Goal: Information Seeking & Learning: Check status

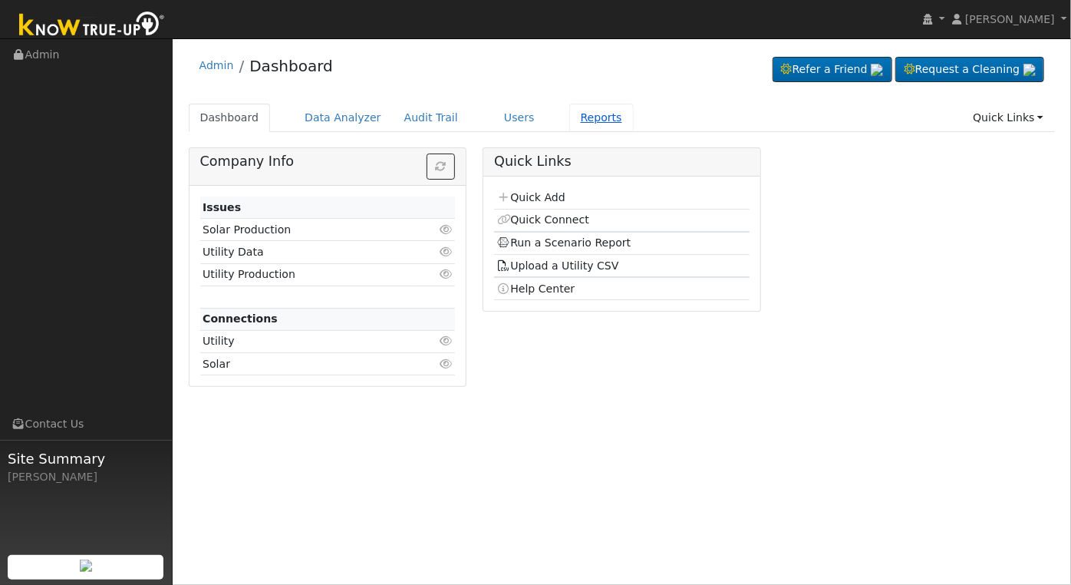
drag, startPoint x: 0, startPoint y: 0, endPoint x: 577, endPoint y: 114, distance: 588.3
click at [577, 114] on link "Reports" at bounding box center [601, 118] width 64 height 28
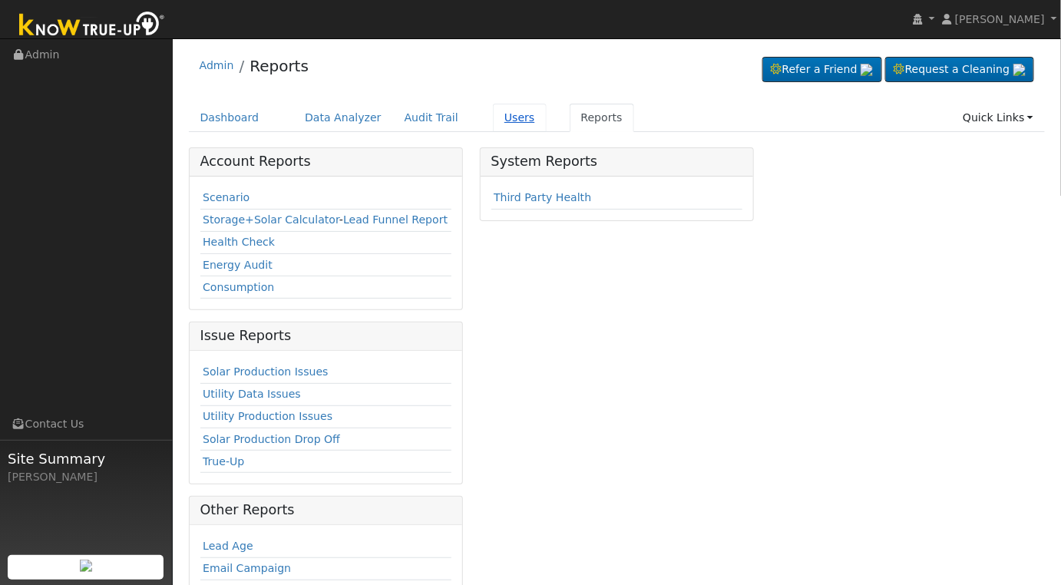
click at [497, 117] on link "Users" at bounding box center [520, 118] width 54 height 28
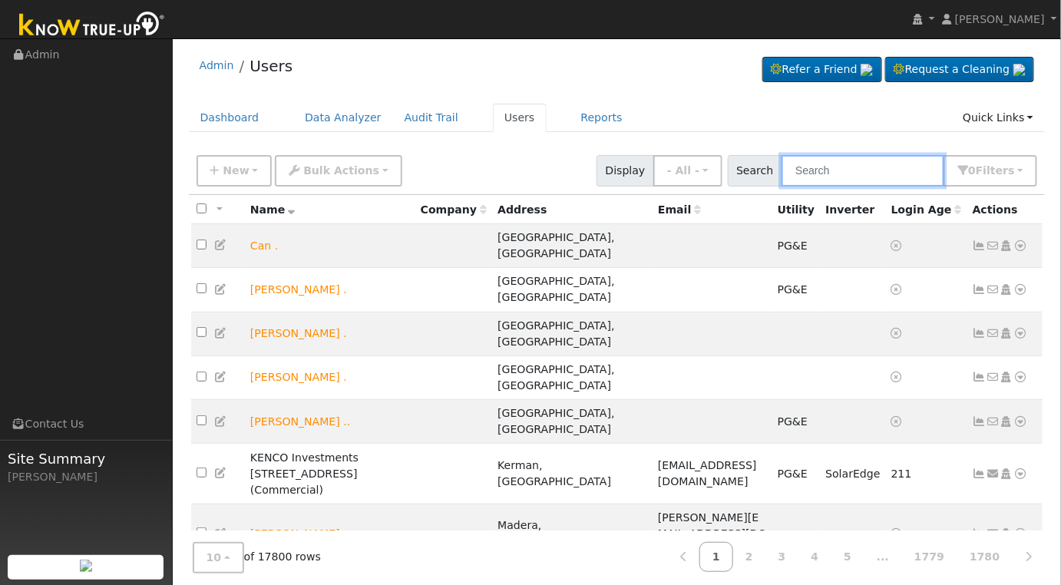
click at [853, 163] on input "text" at bounding box center [862, 170] width 163 height 31
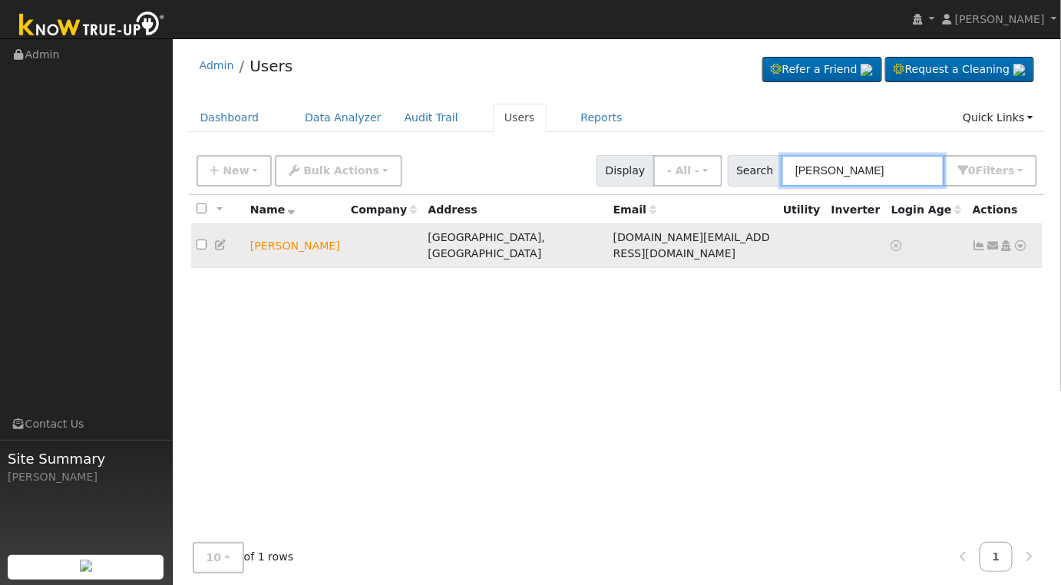
type input "david kleckner"
click at [1019, 240] on icon at bounding box center [1021, 245] width 14 height 11
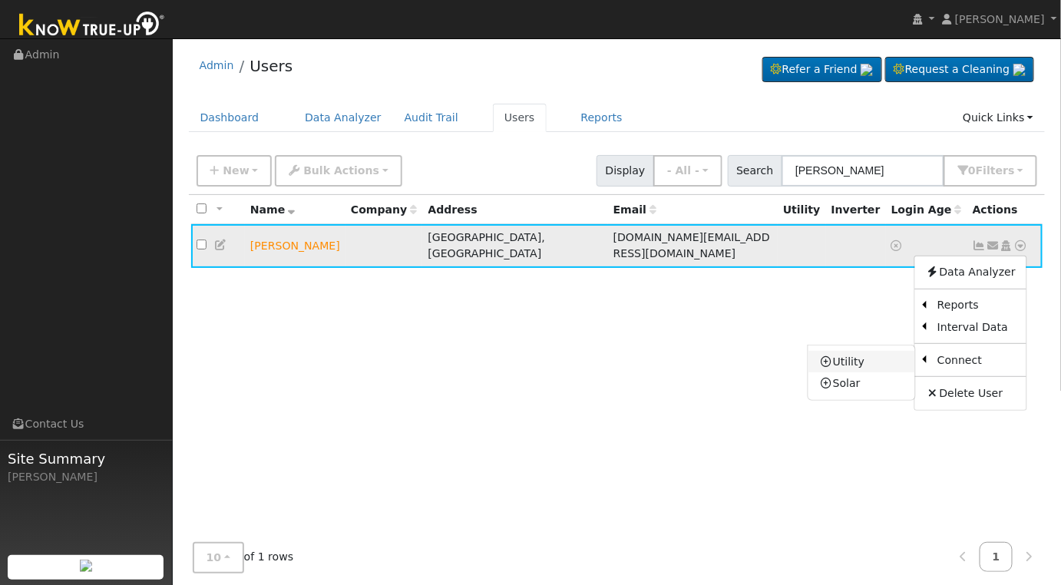
click at [845, 351] on link "Utility" at bounding box center [861, 361] width 107 height 21
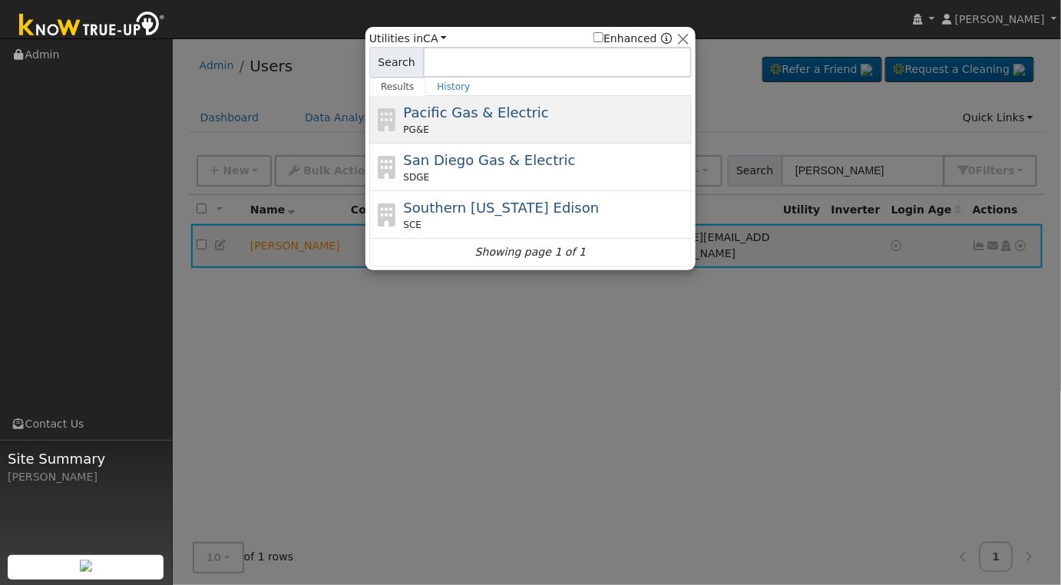
click at [563, 121] on div "Pacific Gas & Electric PG&E" at bounding box center [546, 119] width 285 height 35
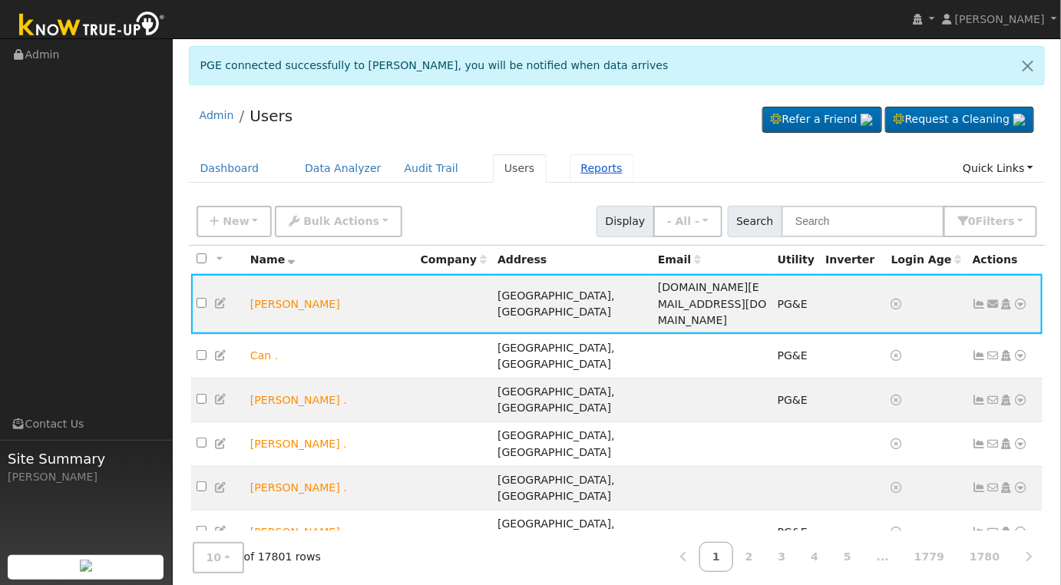
click at [569, 162] on link "Reports" at bounding box center [601, 168] width 64 height 28
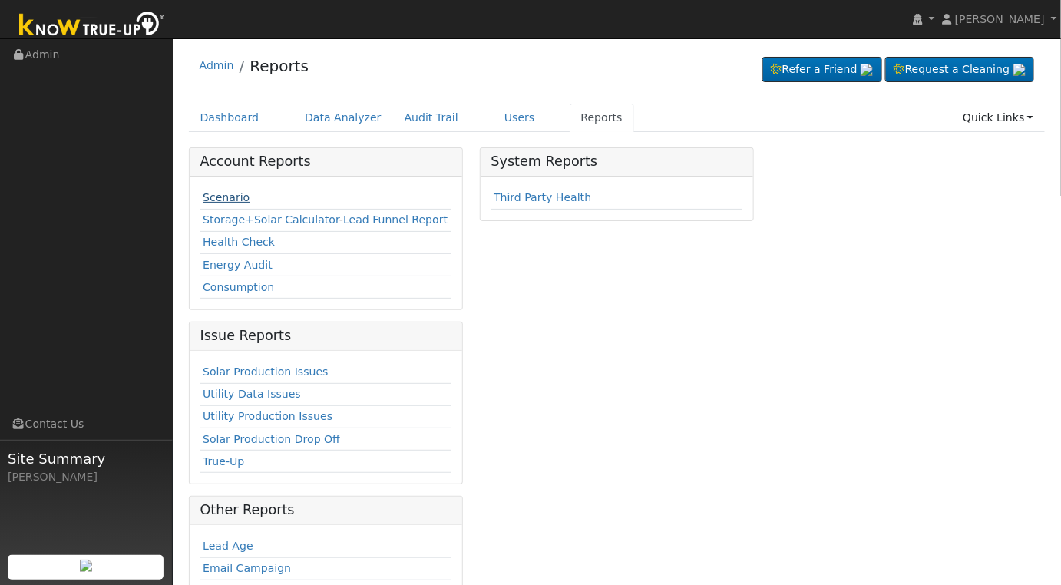
click at [233, 196] on link "Scenario" at bounding box center [226, 197] width 47 height 12
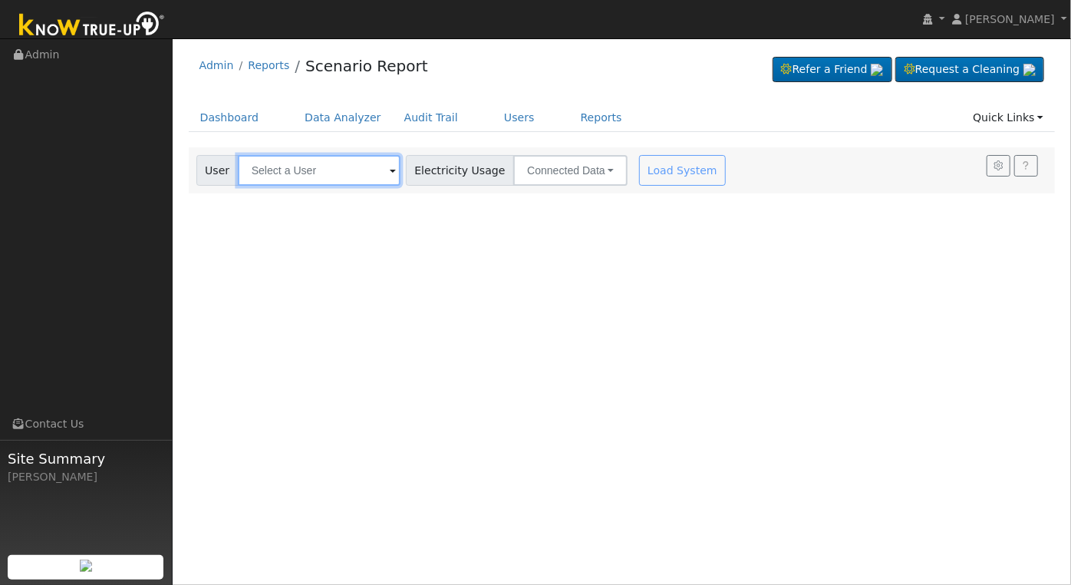
click at [296, 175] on input "text" at bounding box center [319, 170] width 163 height 31
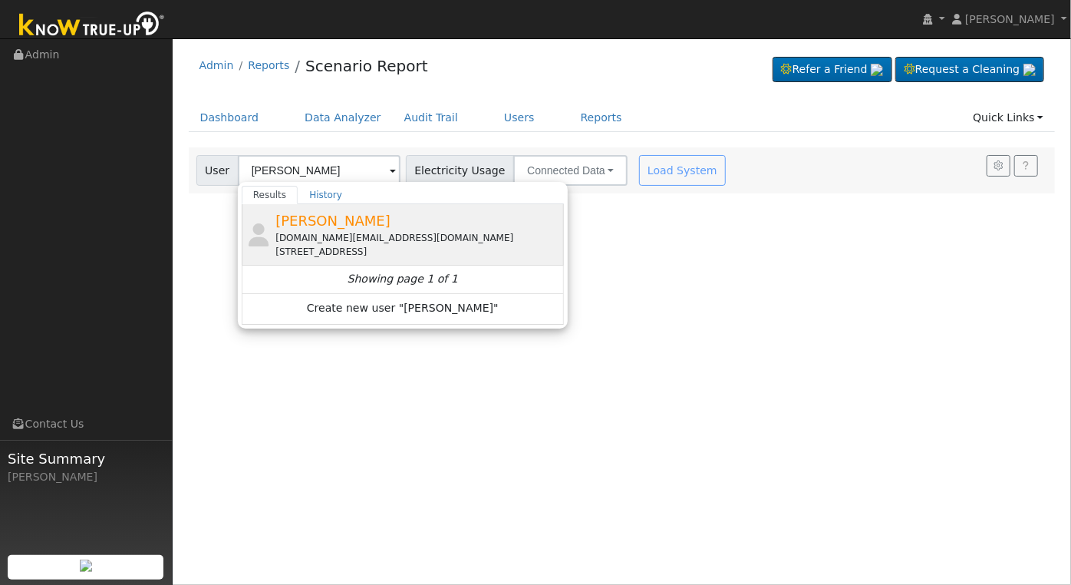
click at [335, 222] on span "[PERSON_NAME]" at bounding box center [333, 221] width 115 height 16
type input "[PERSON_NAME]"
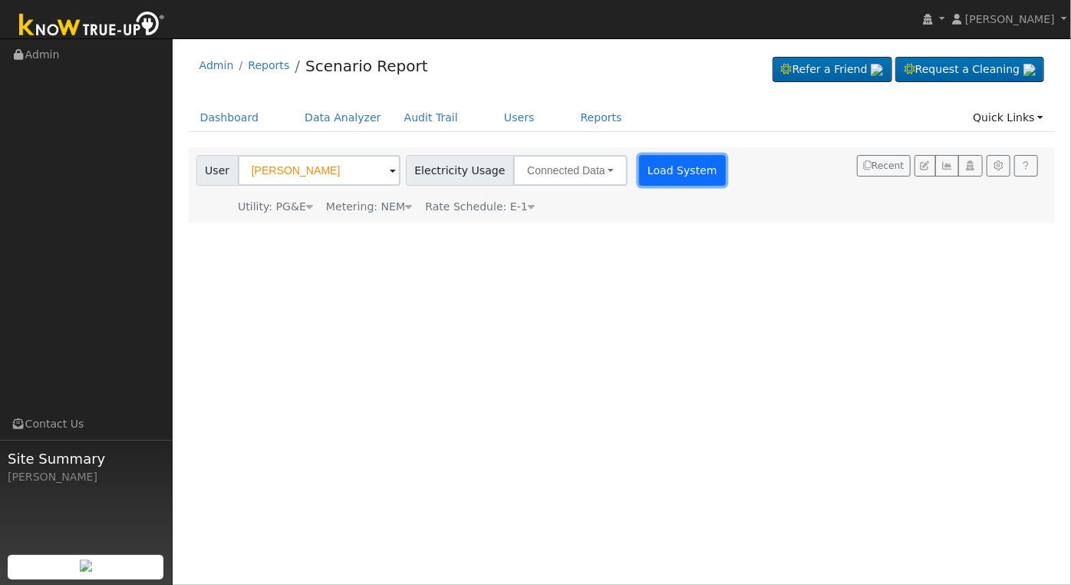
click at [647, 174] on button "Load System" at bounding box center [682, 170] width 87 height 31
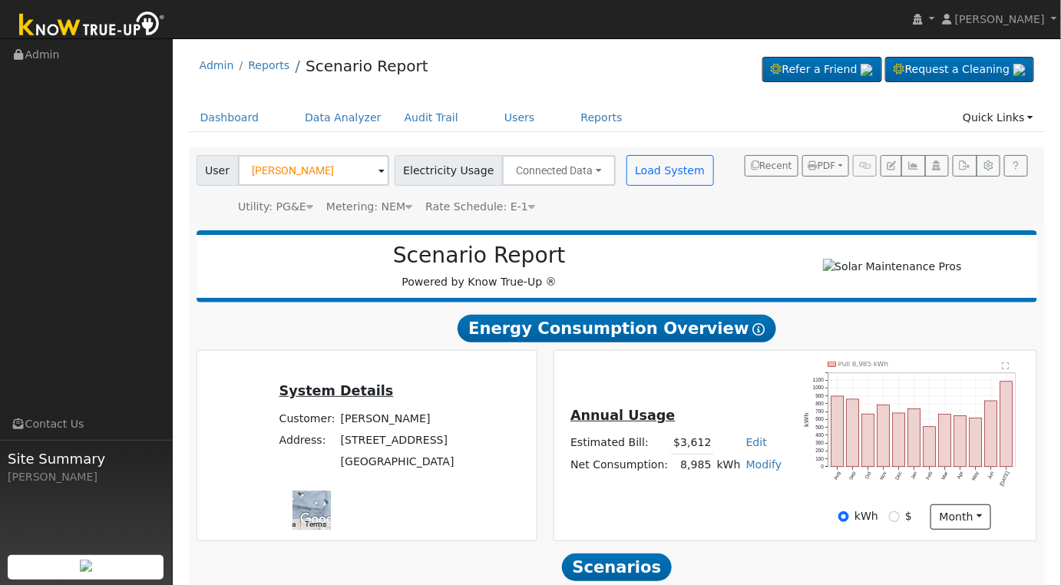
scroll to position [221, 0]
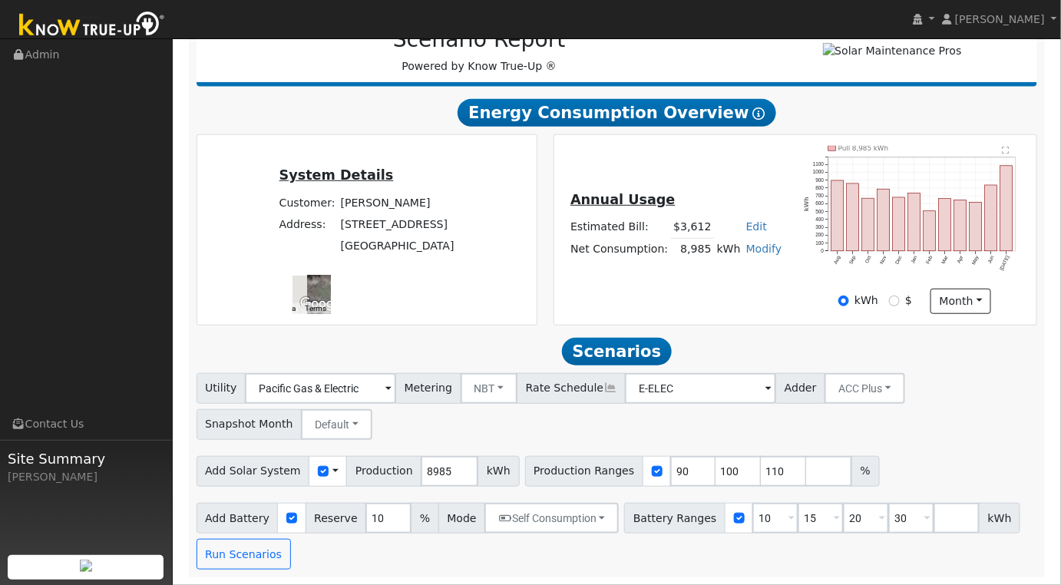
drag, startPoint x: 489, startPoint y: 236, endPoint x: 560, endPoint y: 259, distance: 75.0
click at [560, 259] on div "System Details Customer: [PERSON_NAME] Address: [STREET_ADDRESS] To navigate th…" at bounding box center [616, 229] width 857 height 191
drag, startPoint x: 452, startPoint y: 238, endPoint x: 513, endPoint y: 251, distance: 62.0
click at [331, 276] on div at bounding box center [311, 295] width 38 height 38
drag, startPoint x: 485, startPoint y: 241, endPoint x: 424, endPoint y: 220, distance: 64.8
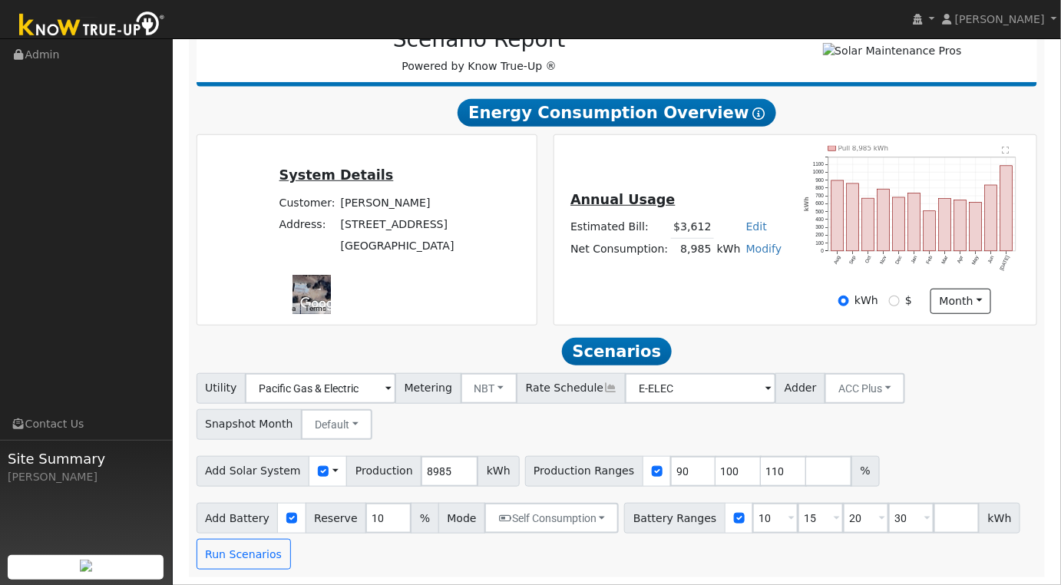
click at [331, 276] on div at bounding box center [311, 295] width 38 height 38
drag, startPoint x: 496, startPoint y: 187, endPoint x: 463, endPoint y: 269, distance: 88.5
click at [331, 276] on div at bounding box center [311, 295] width 38 height 38
drag, startPoint x: 477, startPoint y: 210, endPoint x: 460, endPoint y: 246, distance: 39.5
click at [331, 276] on div at bounding box center [311, 295] width 38 height 38
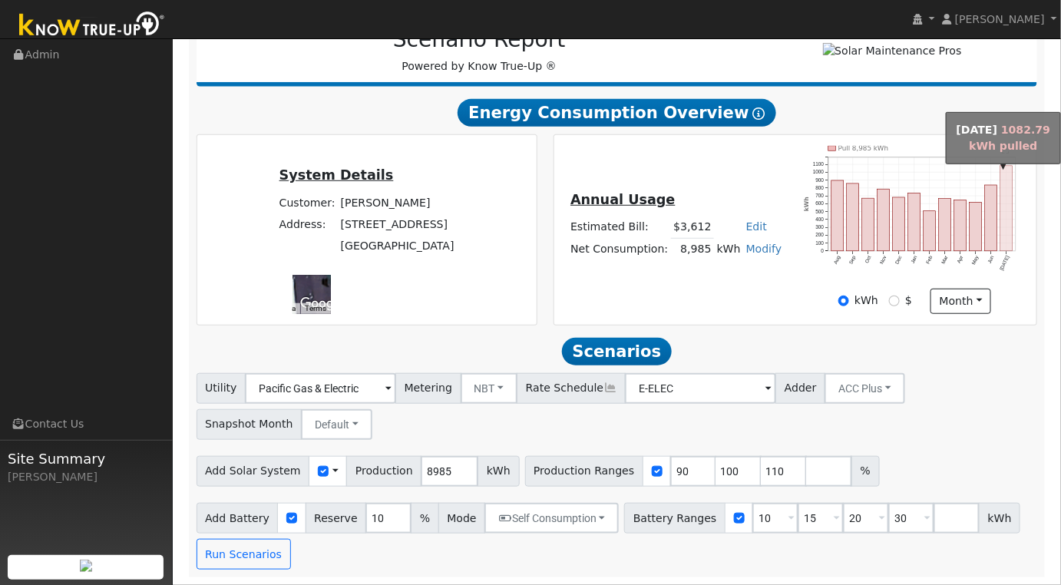
click at [1009, 217] on rect "onclick=""" at bounding box center [1006, 208] width 12 height 85
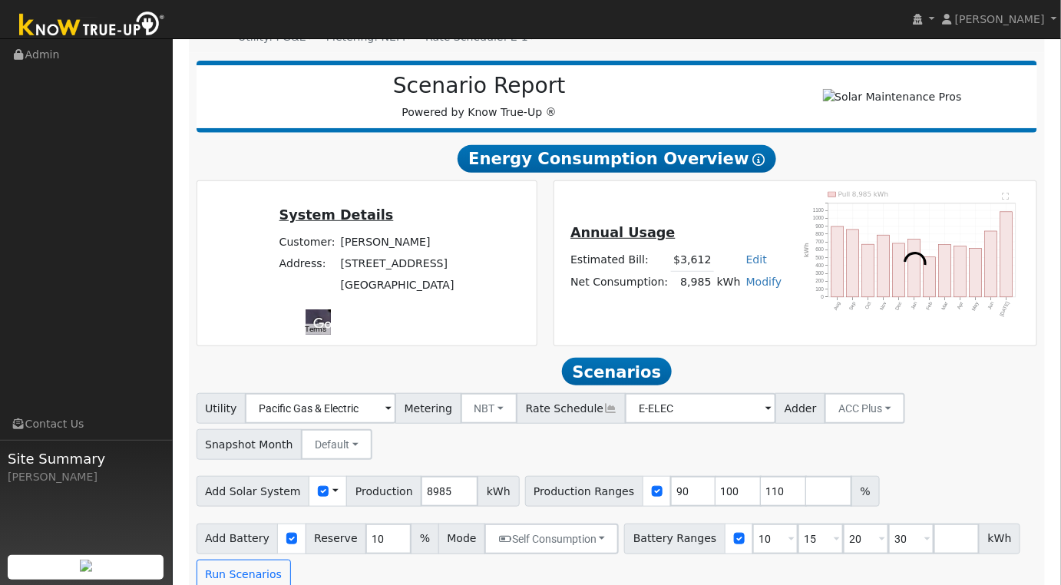
scroll to position [196, 0]
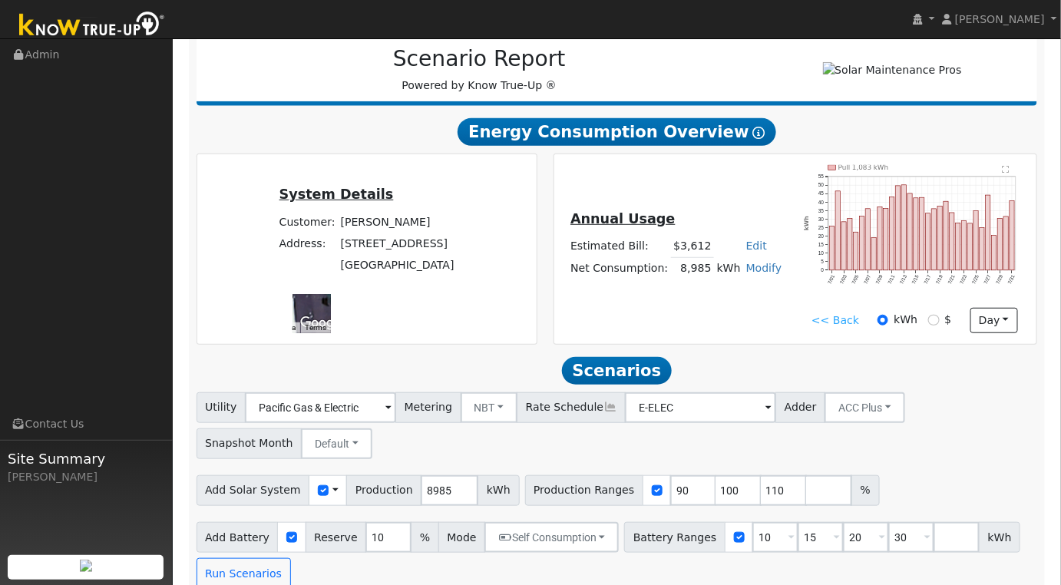
click at [1008, 173] on text "" at bounding box center [1005, 170] width 7 height 8
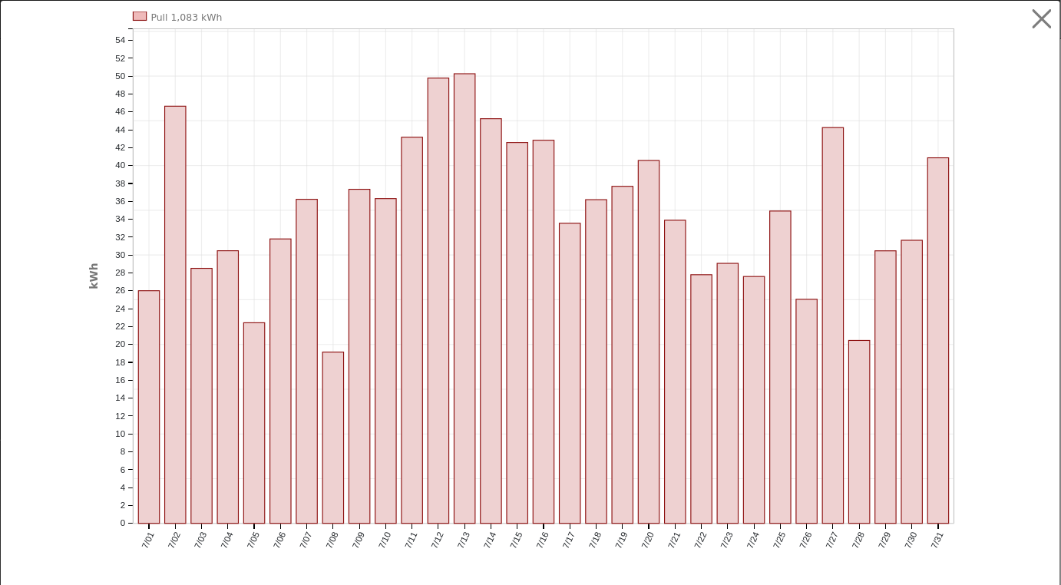
scroll to position [193, 0]
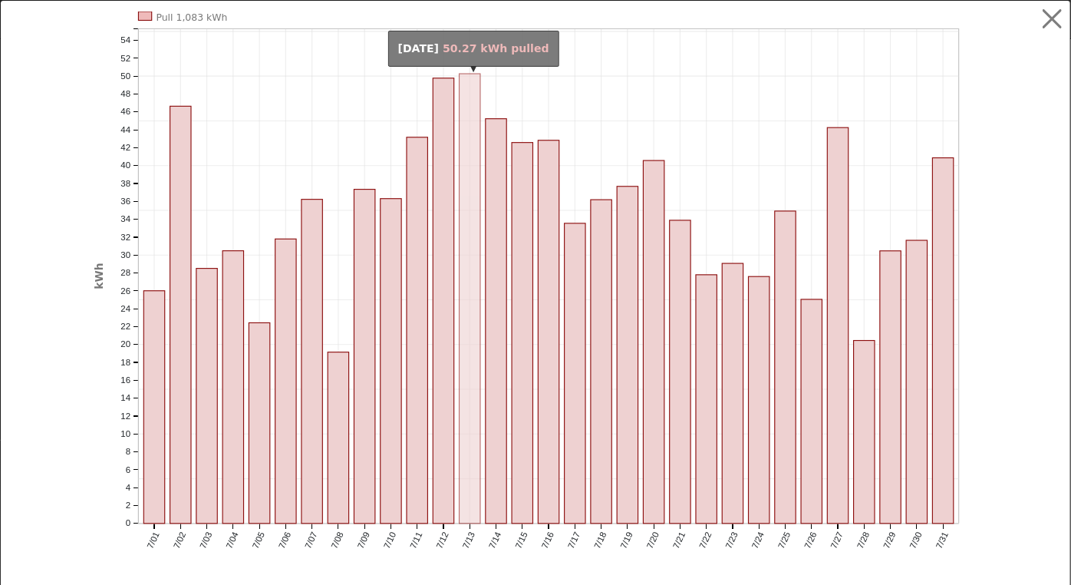
click at [460, 388] on rect "onclick=""" at bounding box center [470, 299] width 21 height 450
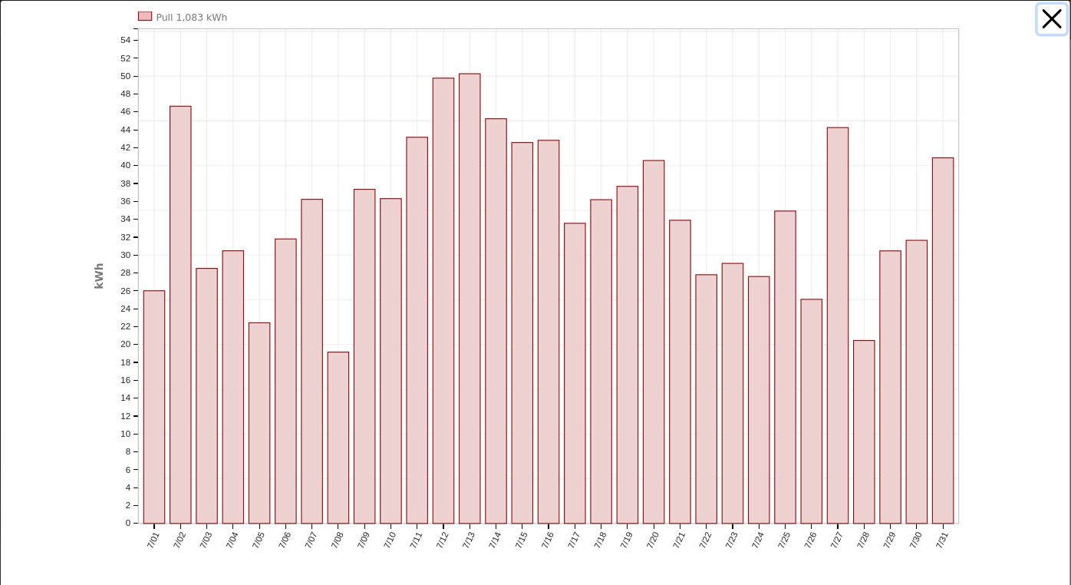
click at [1045, 20] on button "button" at bounding box center [1052, 19] width 29 height 29
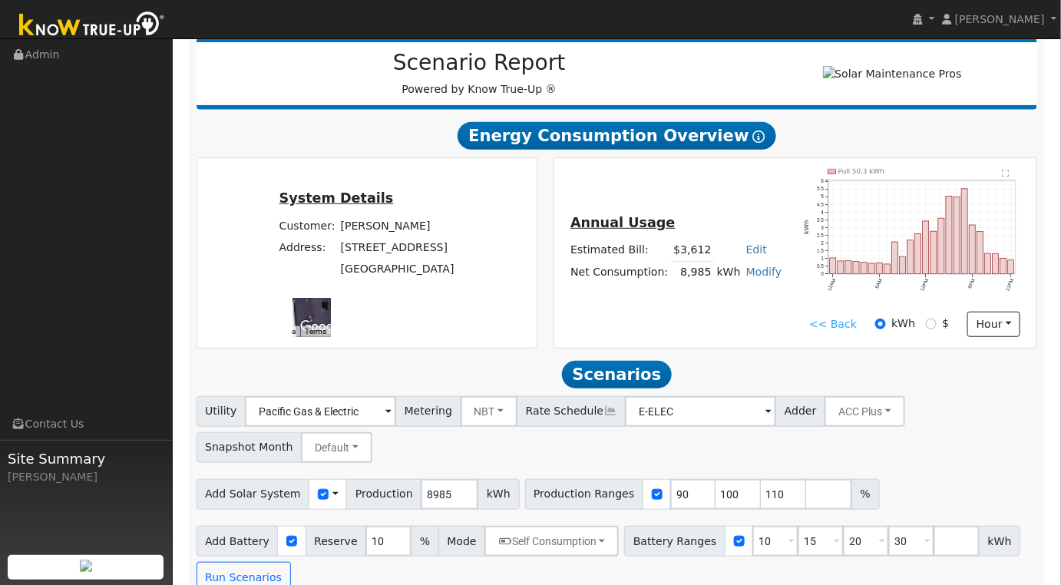
click at [1005, 177] on text "" at bounding box center [1005, 174] width 7 height 8
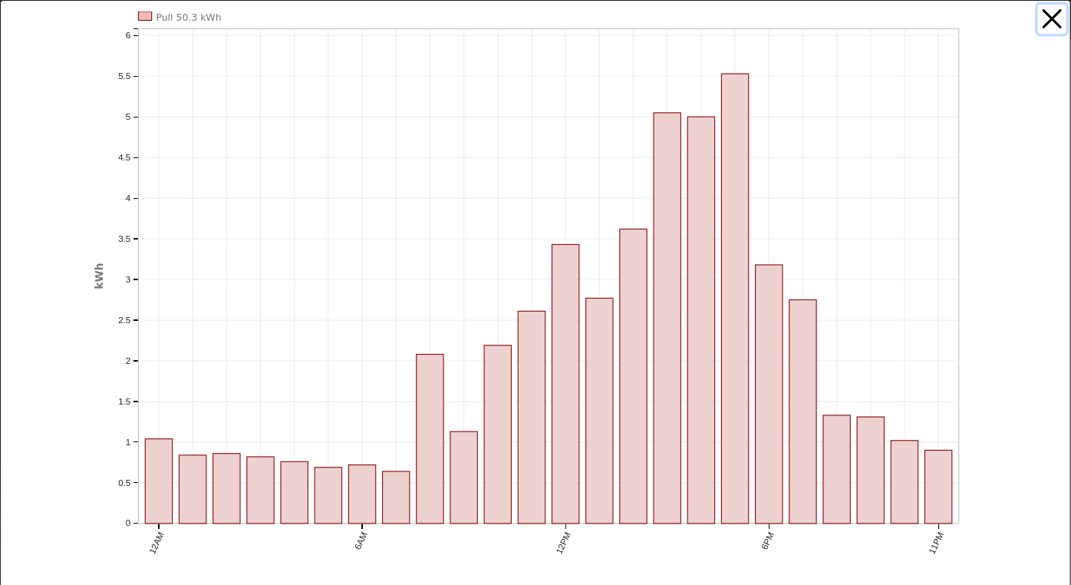
click at [1046, 18] on button "button" at bounding box center [1052, 19] width 29 height 29
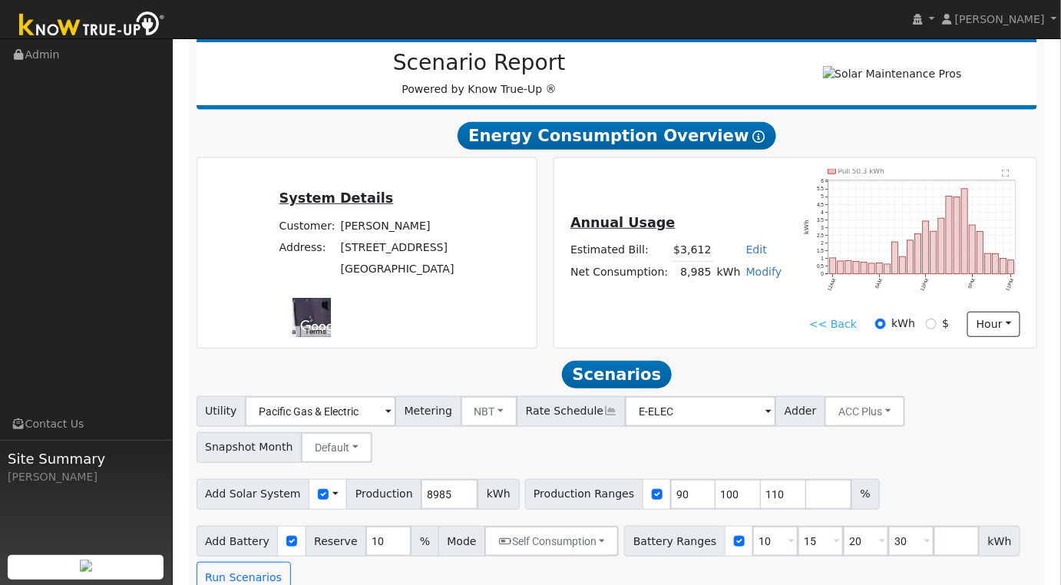
click at [839, 328] on link "<< Back" at bounding box center [833, 324] width 48 height 16
